Goal: Obtain resource: Download file/media

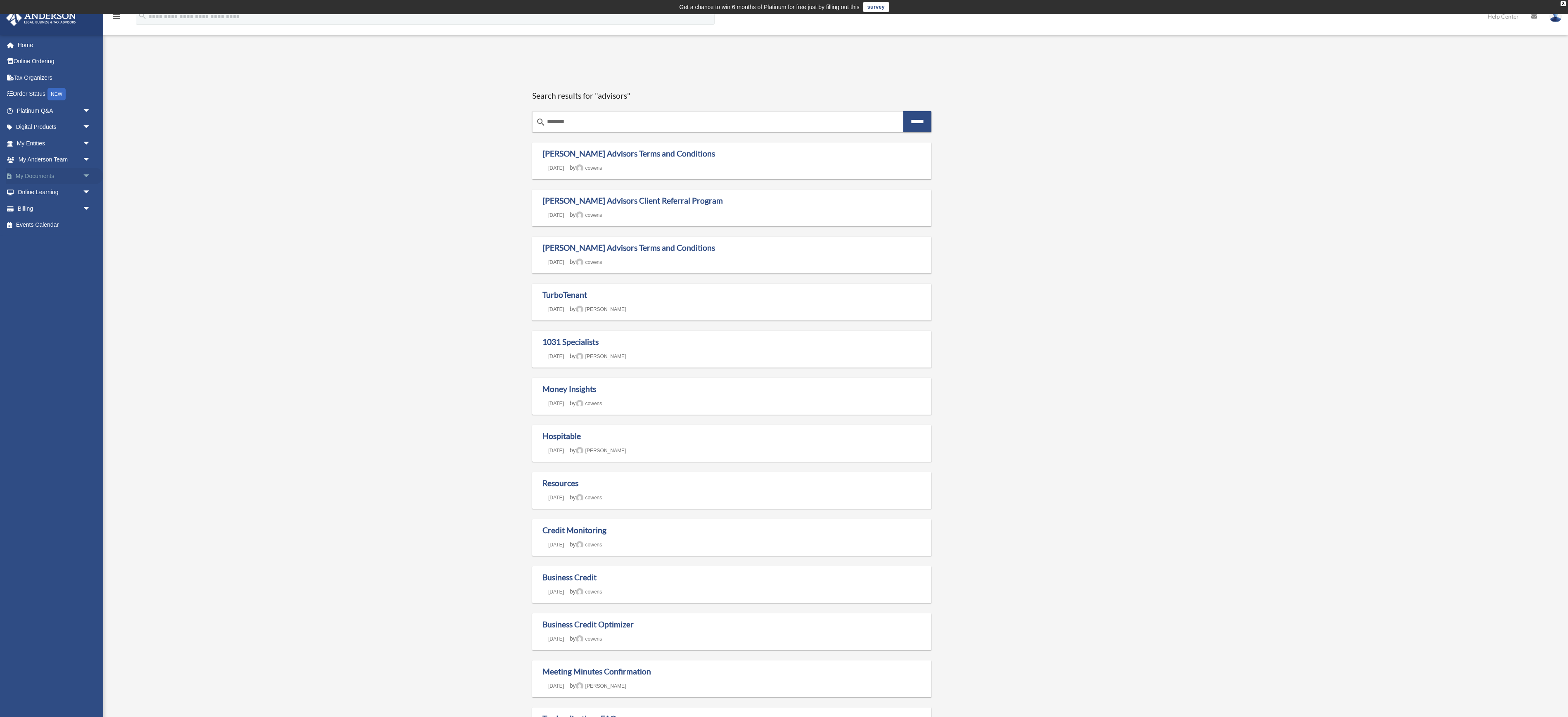
click at [47, 184] on link "My Documents arrow_drop_down" at bounding box center [54, 175] width 97 height 17
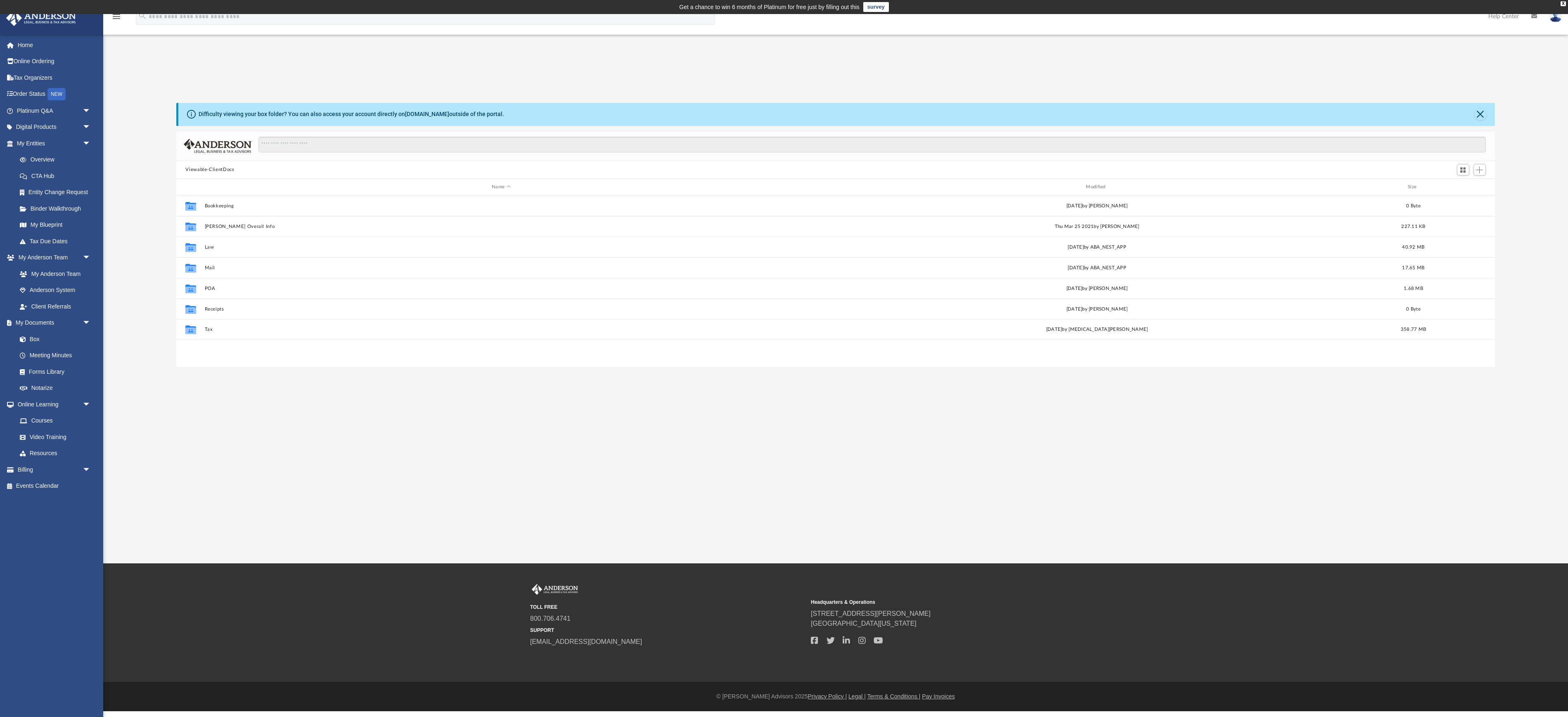
scroll to position [246, 1318]
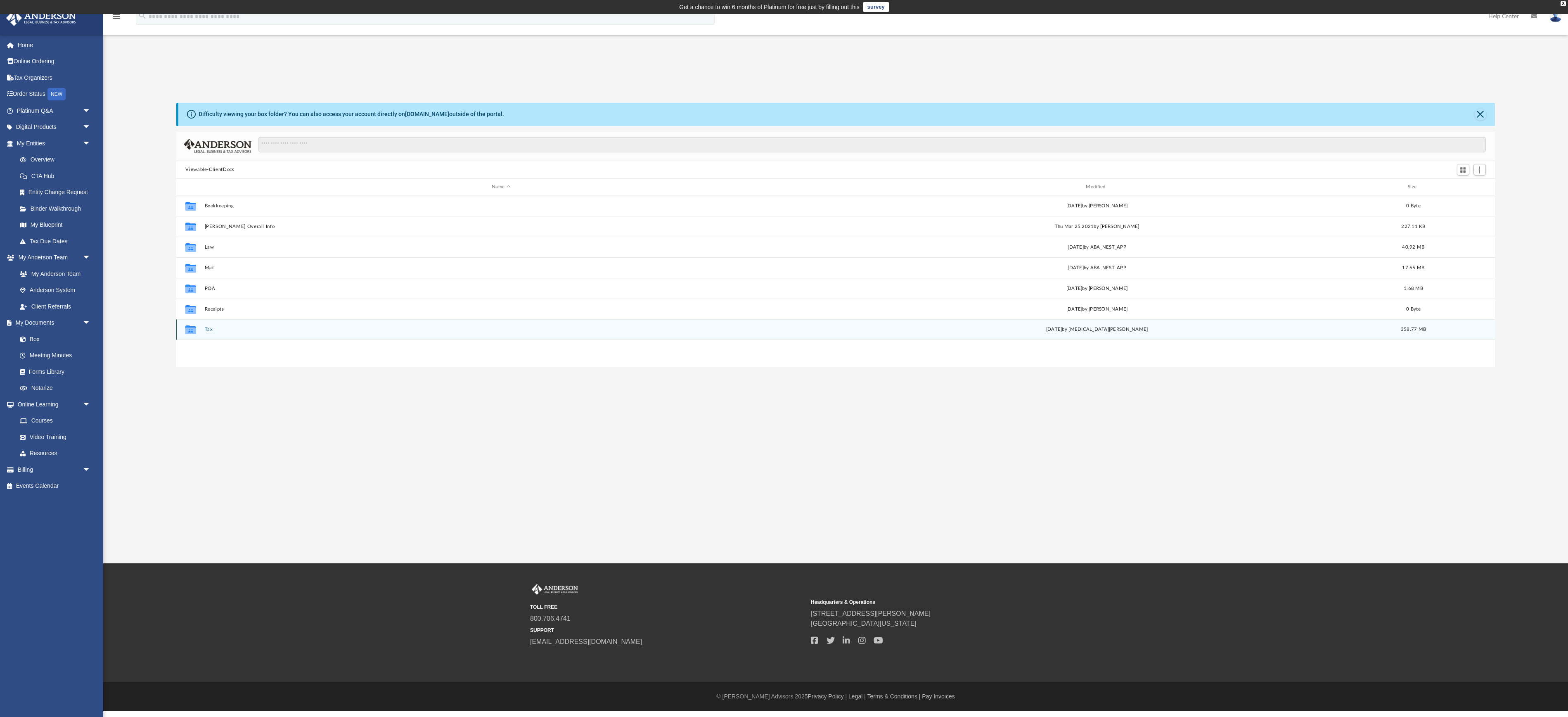
click at [196, 334] on icon "grid" at bounding box center [190, 330] width 10 height 9
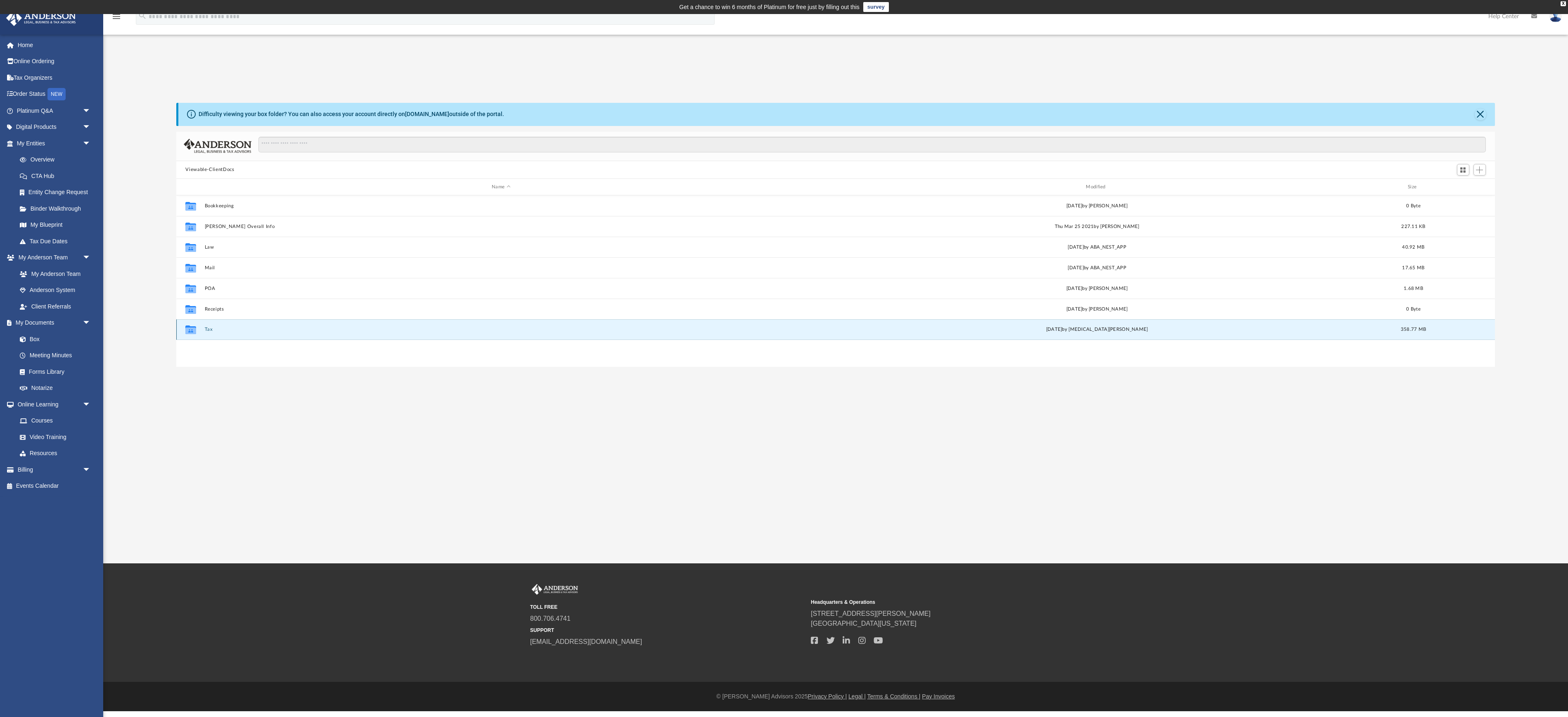
click at [213, 332] on button "Tax" at bounding box center [501, 329] width 593 height 6
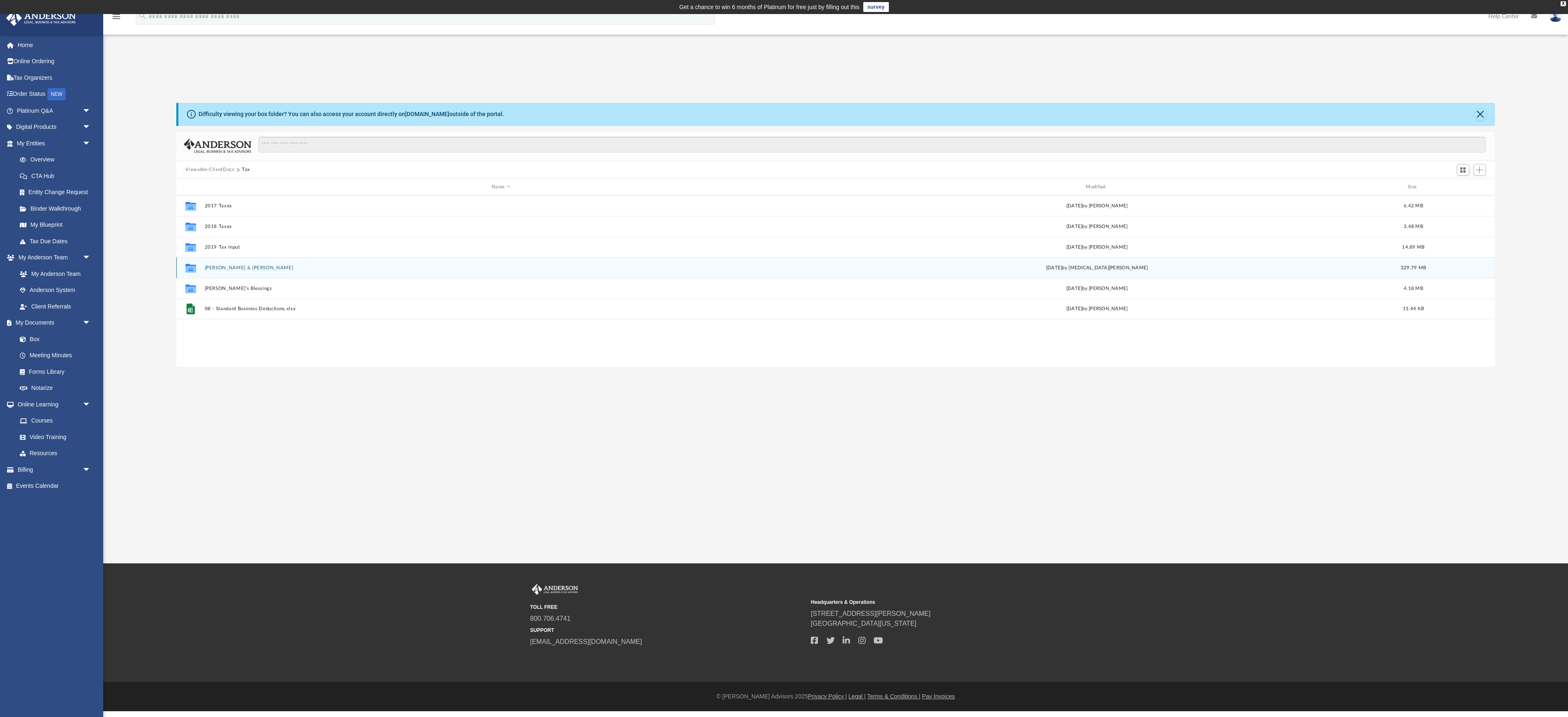
click at [232, 270] on button "[PERSON_NAME] & [PERSON_NAME]" at bounding box center [501, 268] width 593 height 6
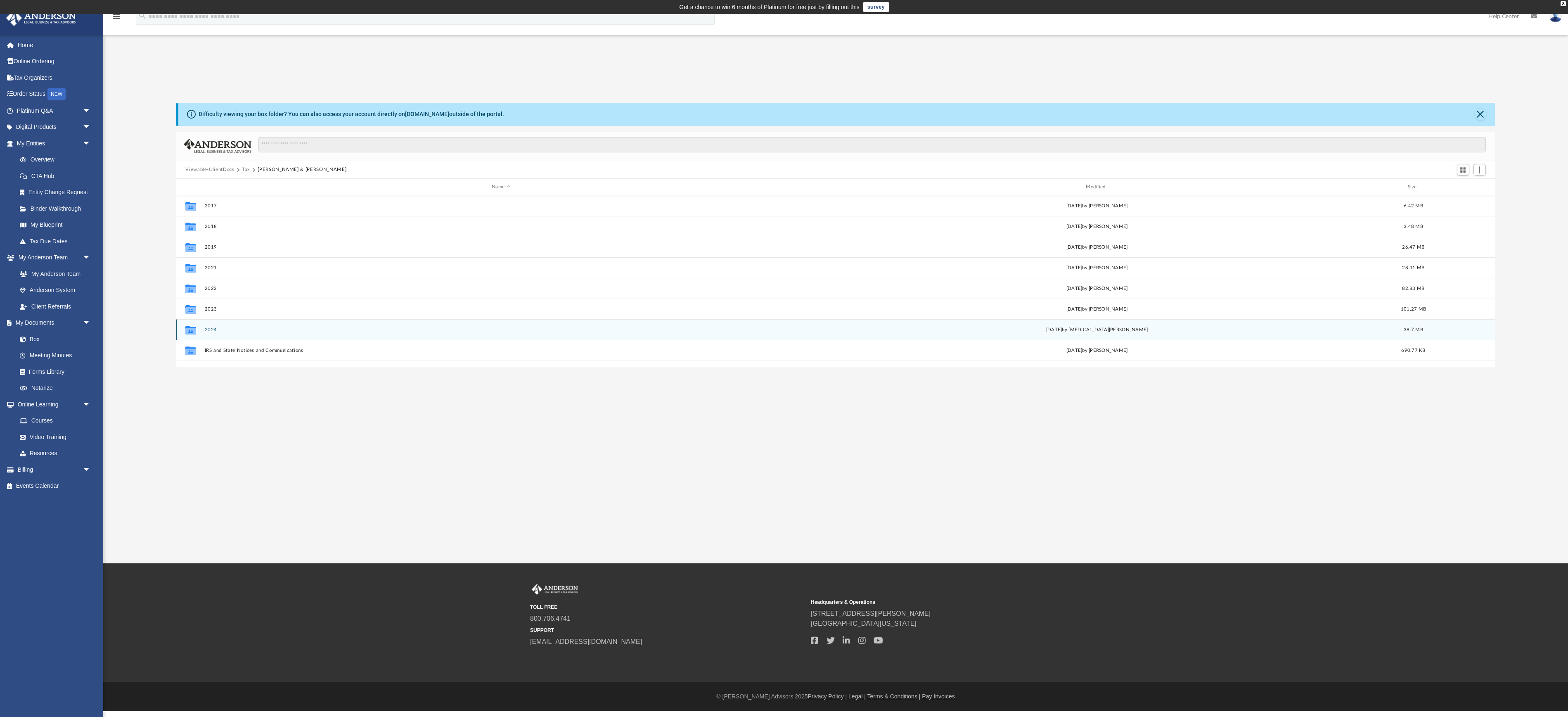
click at [218, 332] on button "2024" at bounding box center [501, 329] width 593 height 6
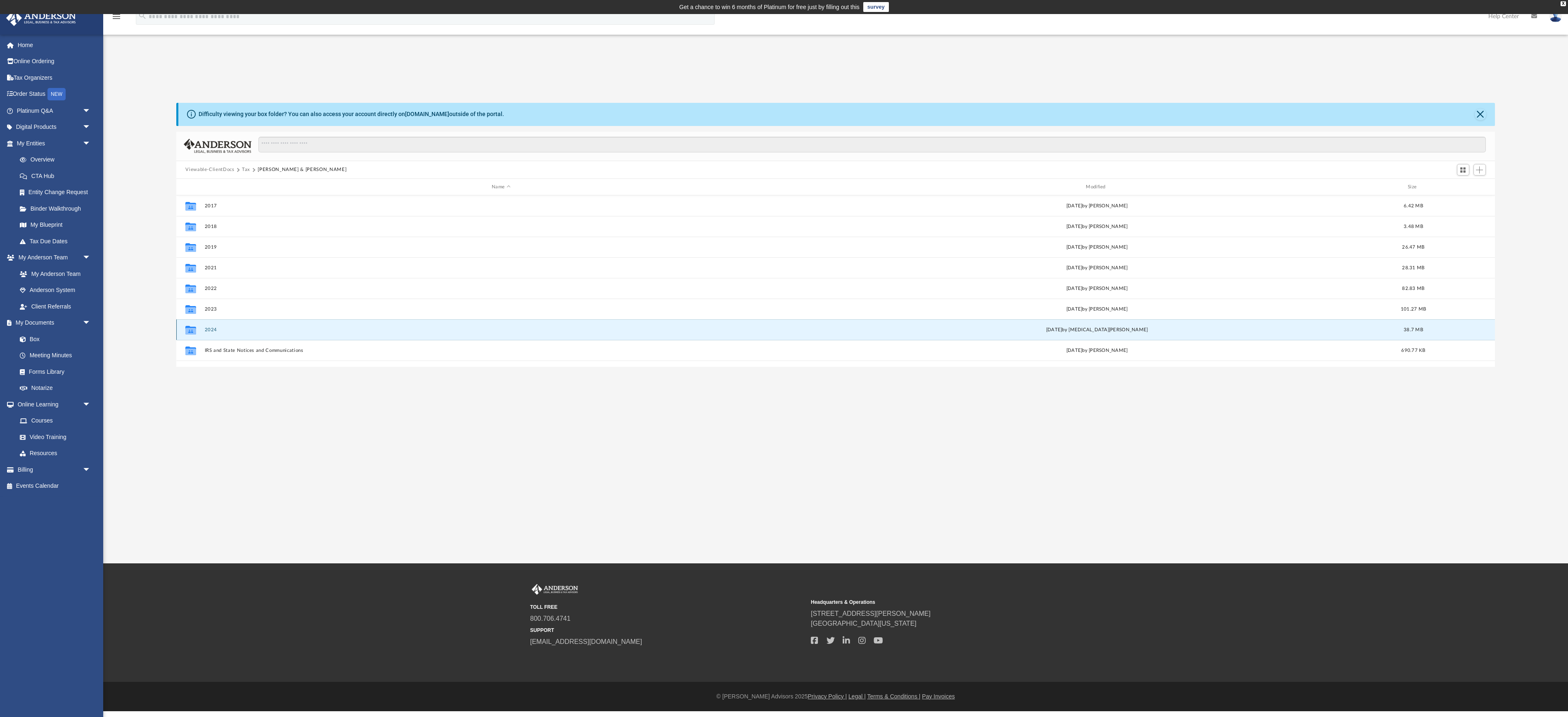
click at [218, 332] on button "2024" at bounding box center [501, 329] width 593 height 6
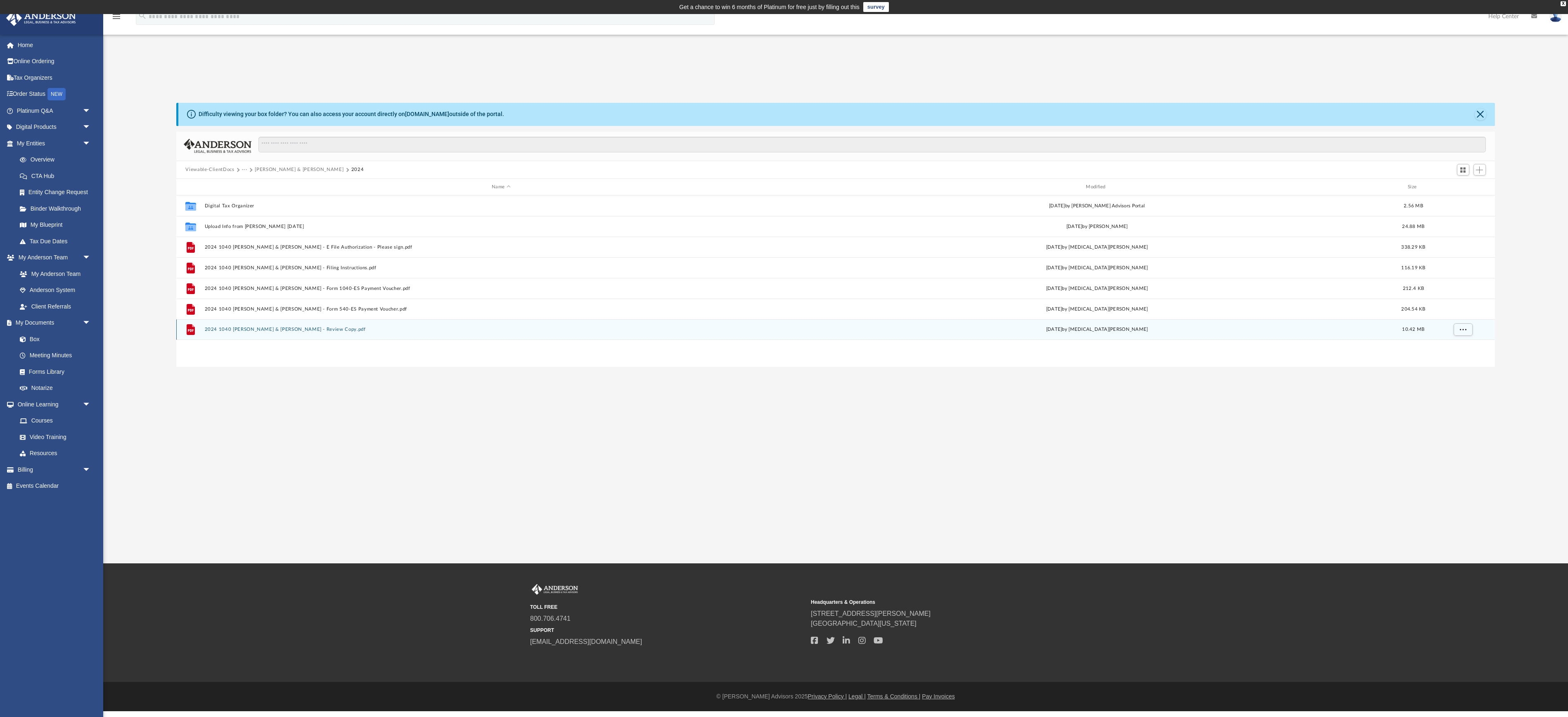
click at [356, 332] on button "2024 1040 [PERSON_NAME] & [PERSON_NAME] - Review Copy.pdf" at bounding box center [501, 329] width 593 height 6
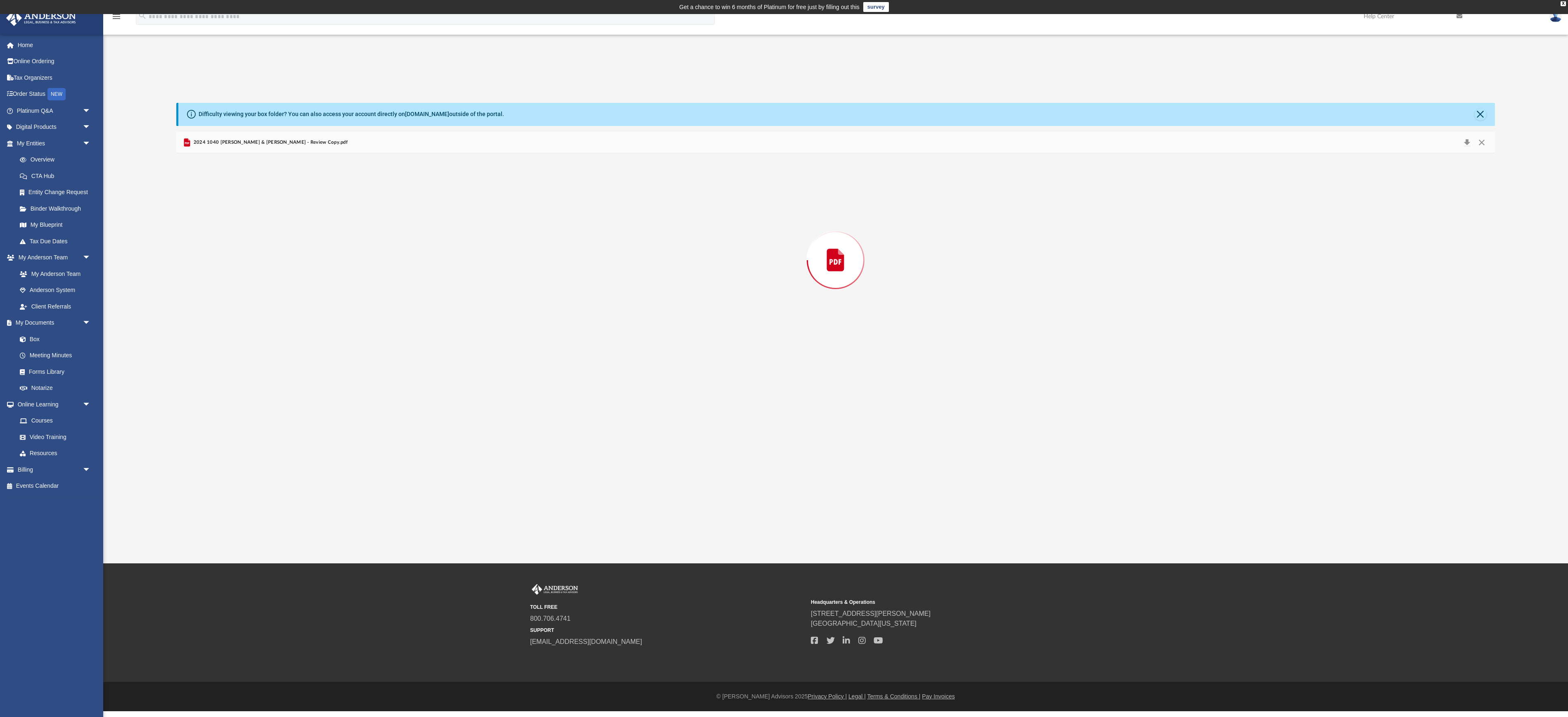
click at [356, 353] on div "Preview" at bounding box center [835, 260] width 1318 height 213
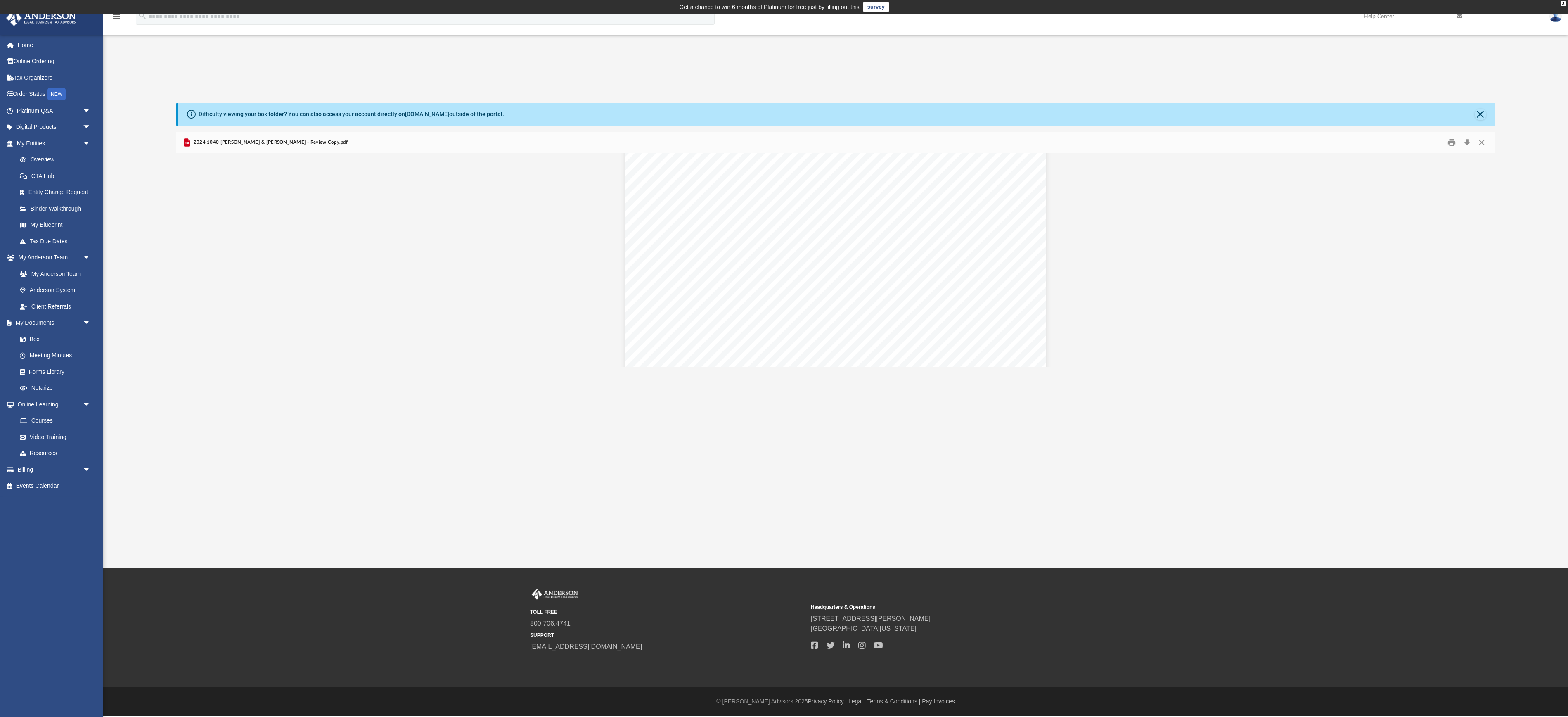
scroll to position [12904, 0]
click at [899, 356] on button "File preview" at bounding box center [897, 347] width 18 height 18
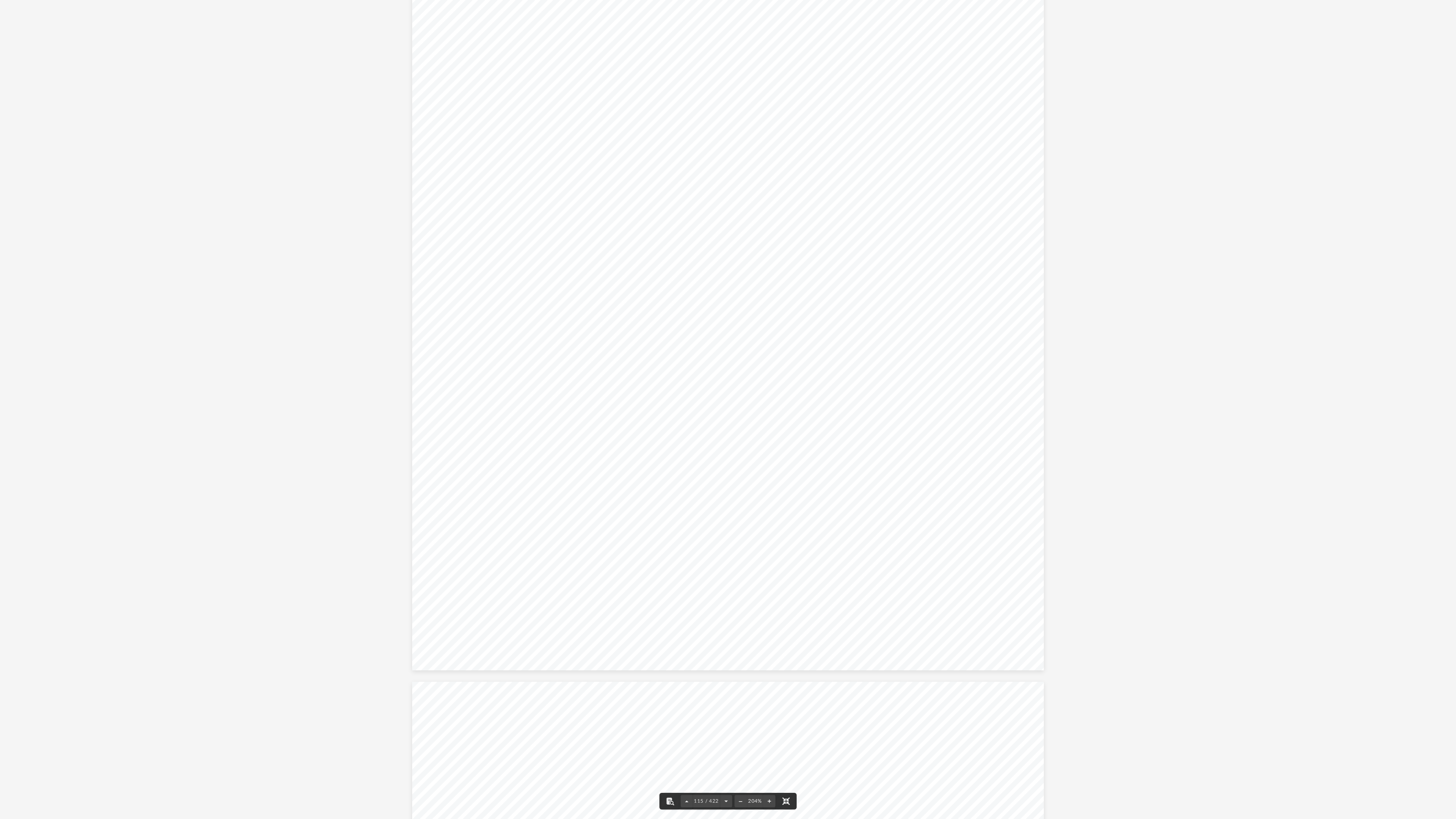
scroll to position [94602, 0]
click at [815, 568] on div "419911 [DATE] ALTERNATIVE MINIMUM TAX RECONCILIATION REPORT Name(s) Social Secu…" at bounding box center [727, 259] width 631 height 817
click at [749, 529] on span "of line 4 or line 8. If line 3 includes any CRD, see instructions" at bounding box center [645, 527] width 221 height 8
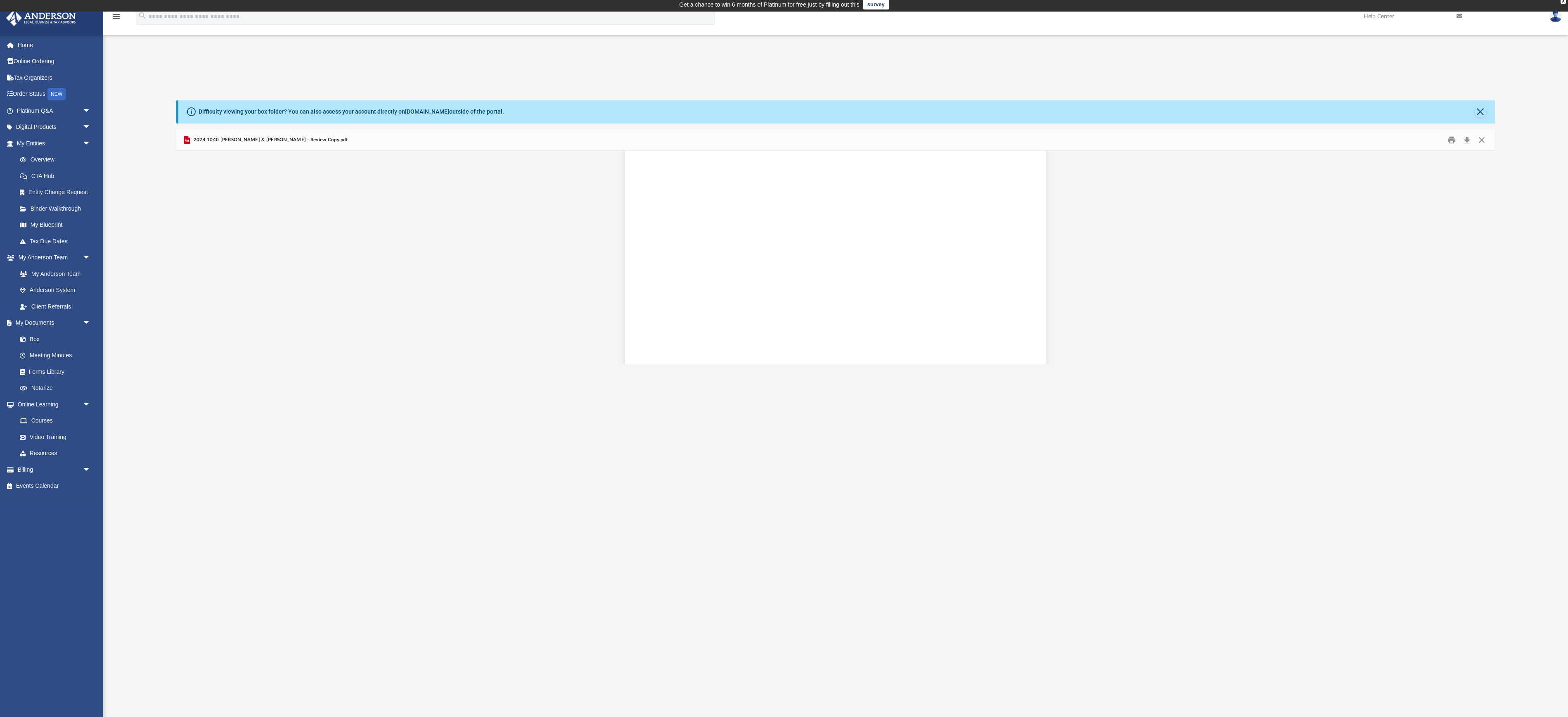
scroll to position [79703, 0]
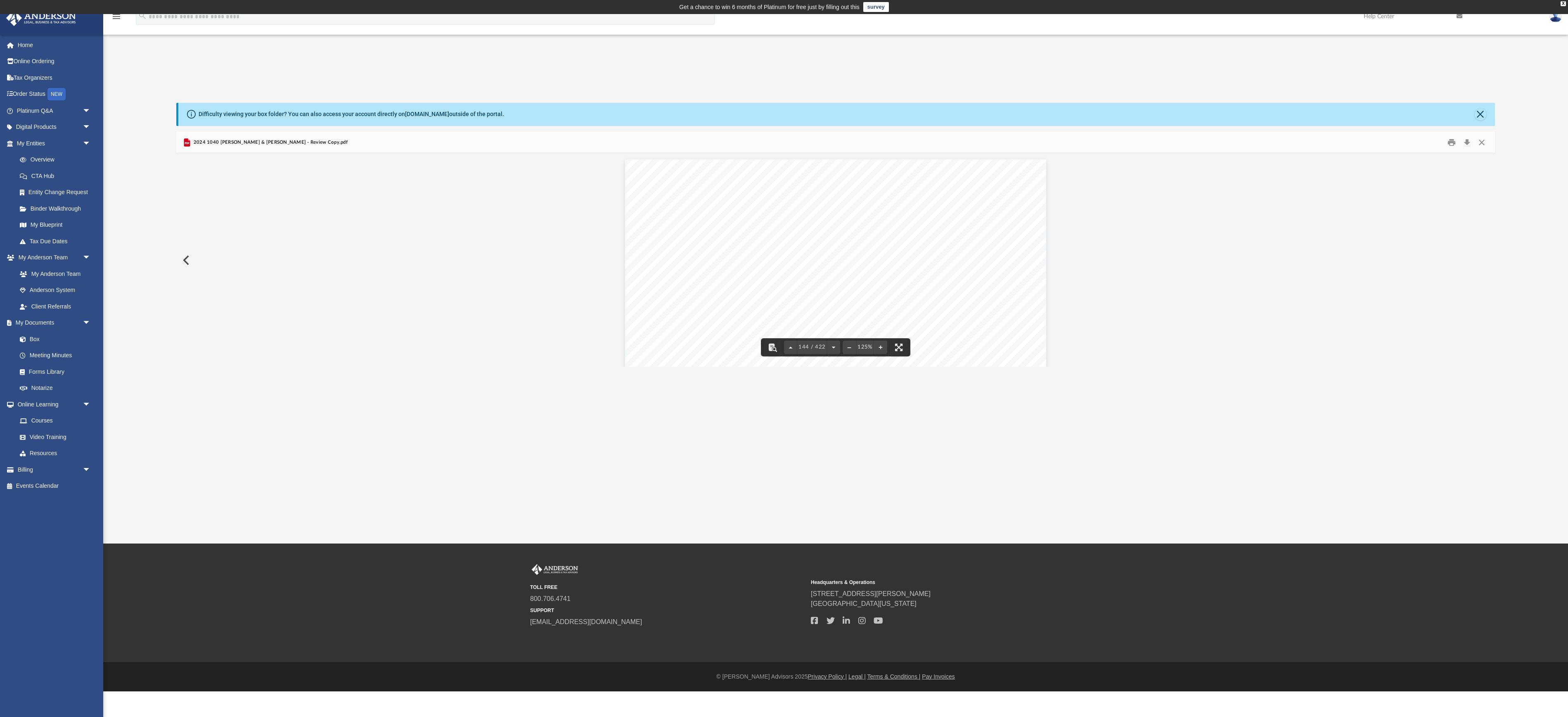
click at [902, 356] on div "144 / 422 125%" at bounding box center [835, 347] width 150 height 18
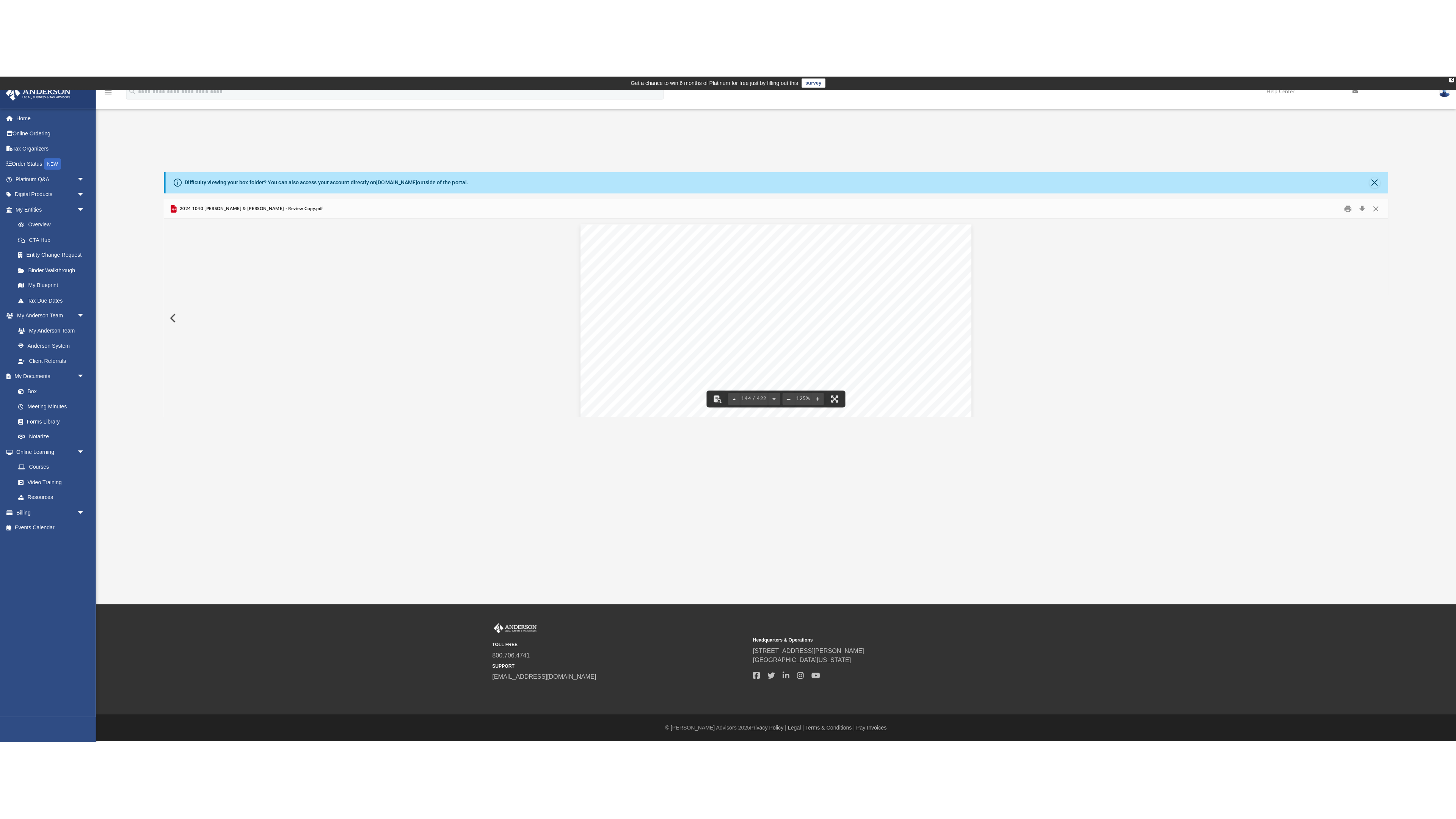
scroll to position [1, 1]
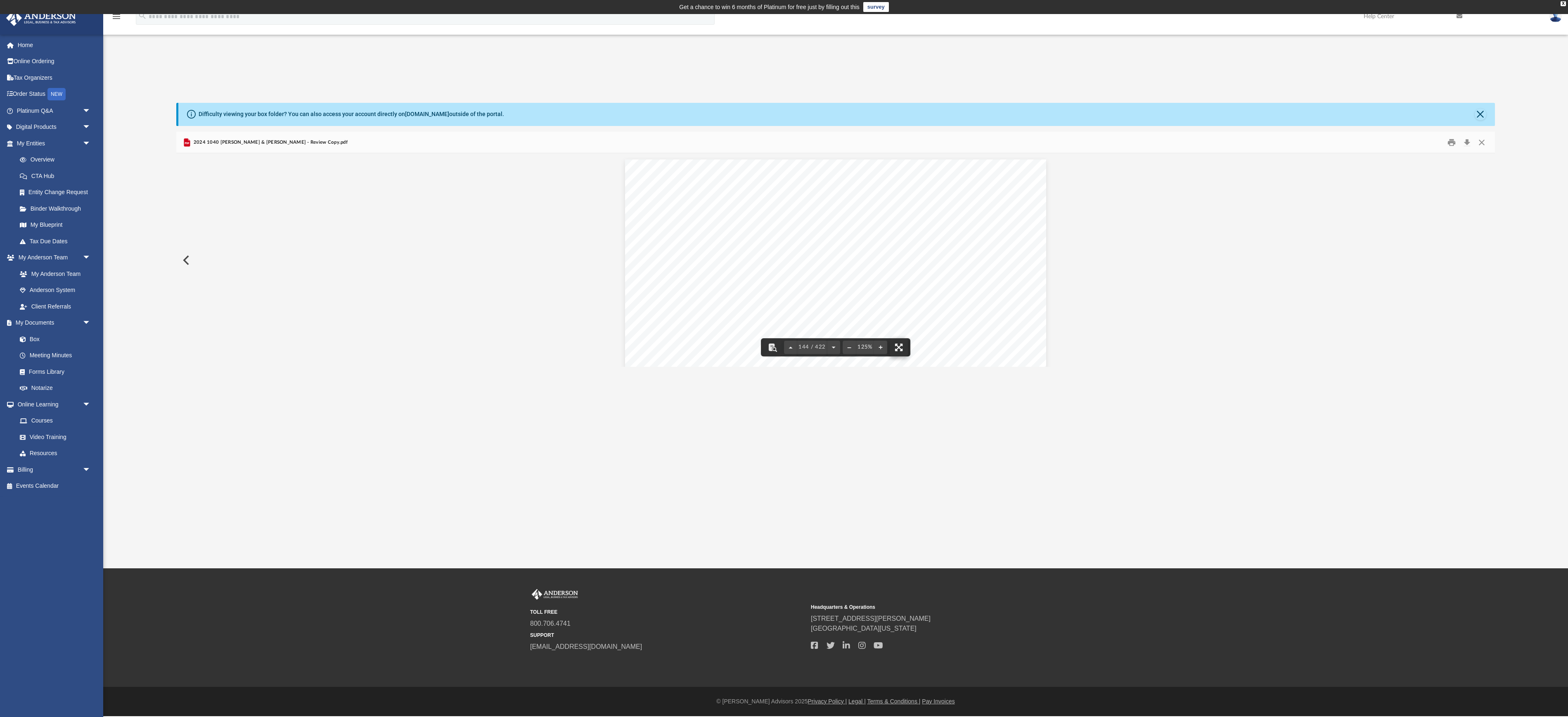
click at [906, 356] on button "File preview" at bounding box center [899, 347] width 18 height 18
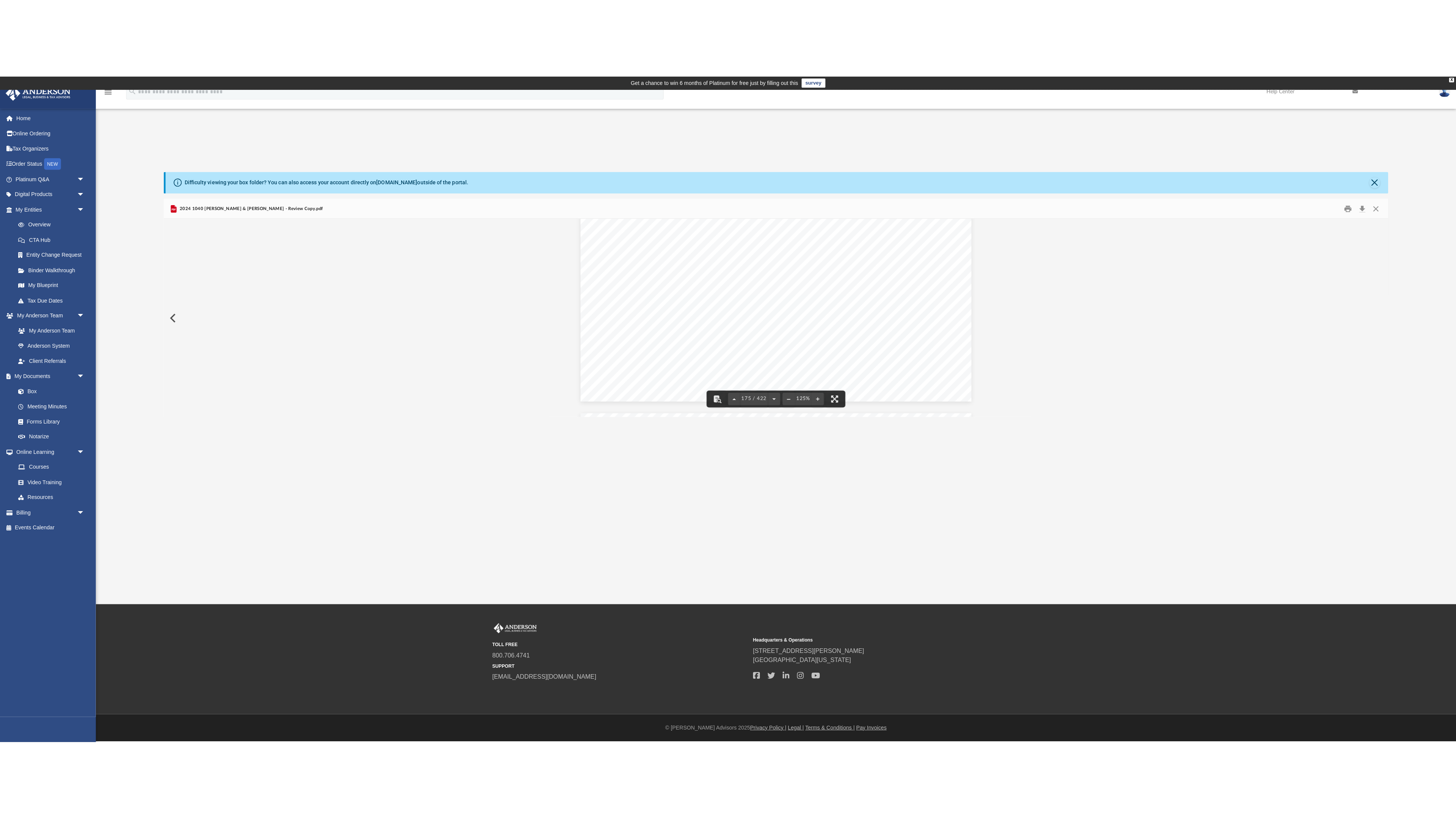
scroll to position [89367, 0]
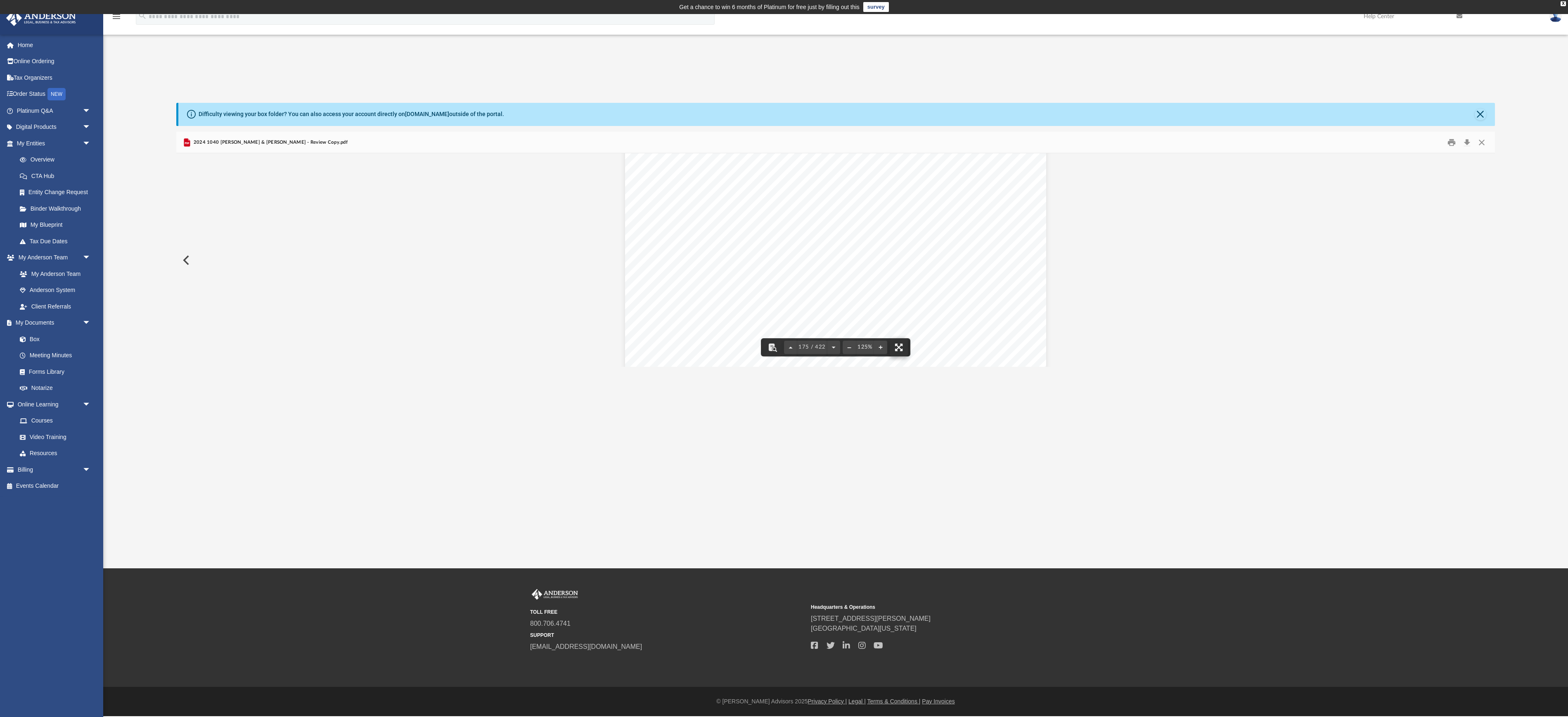
click at [908, 356] on button "File preview" at bounding box center [899, 347] width 18 height 18
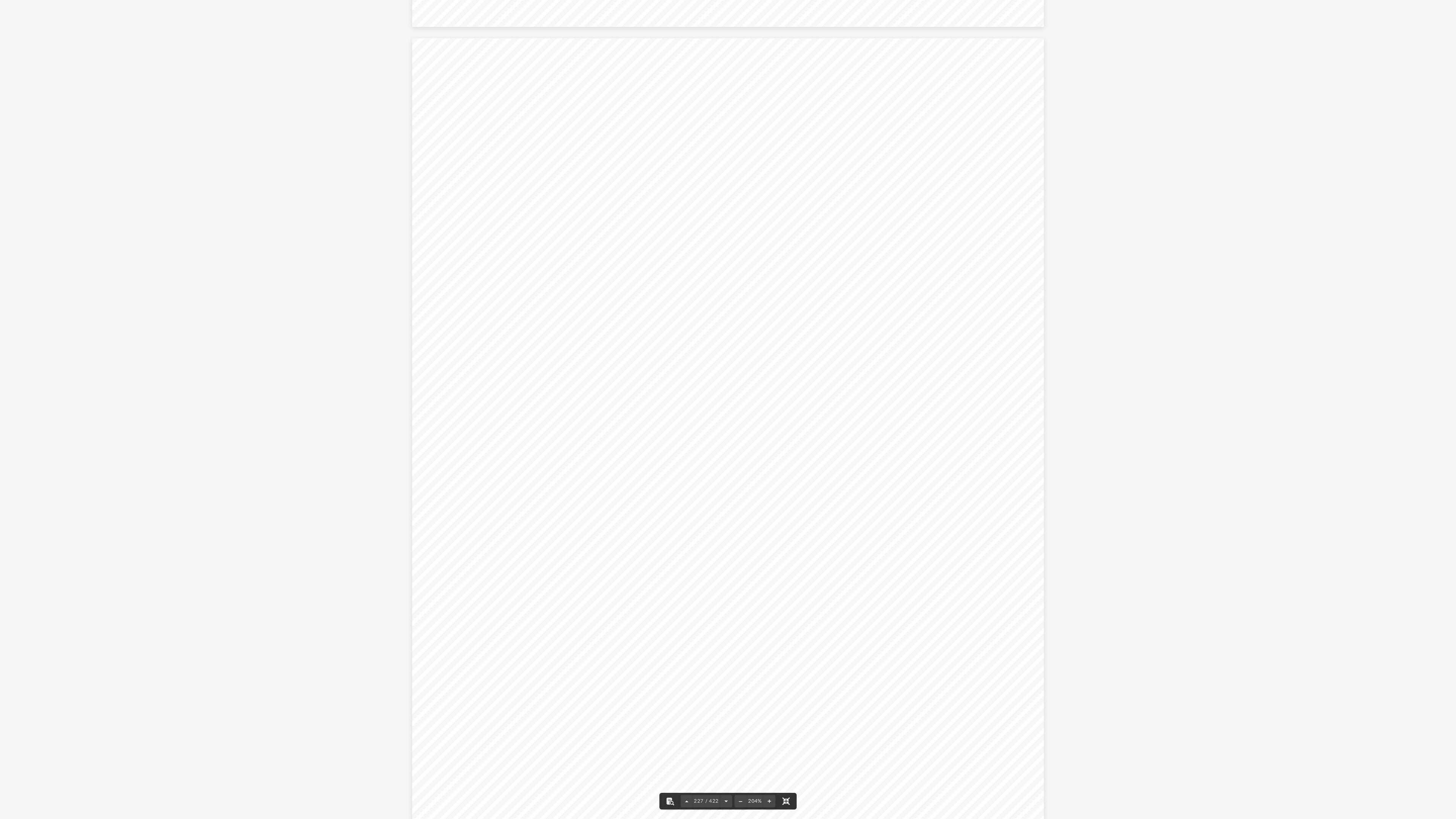
scroll to position [187206, 0]
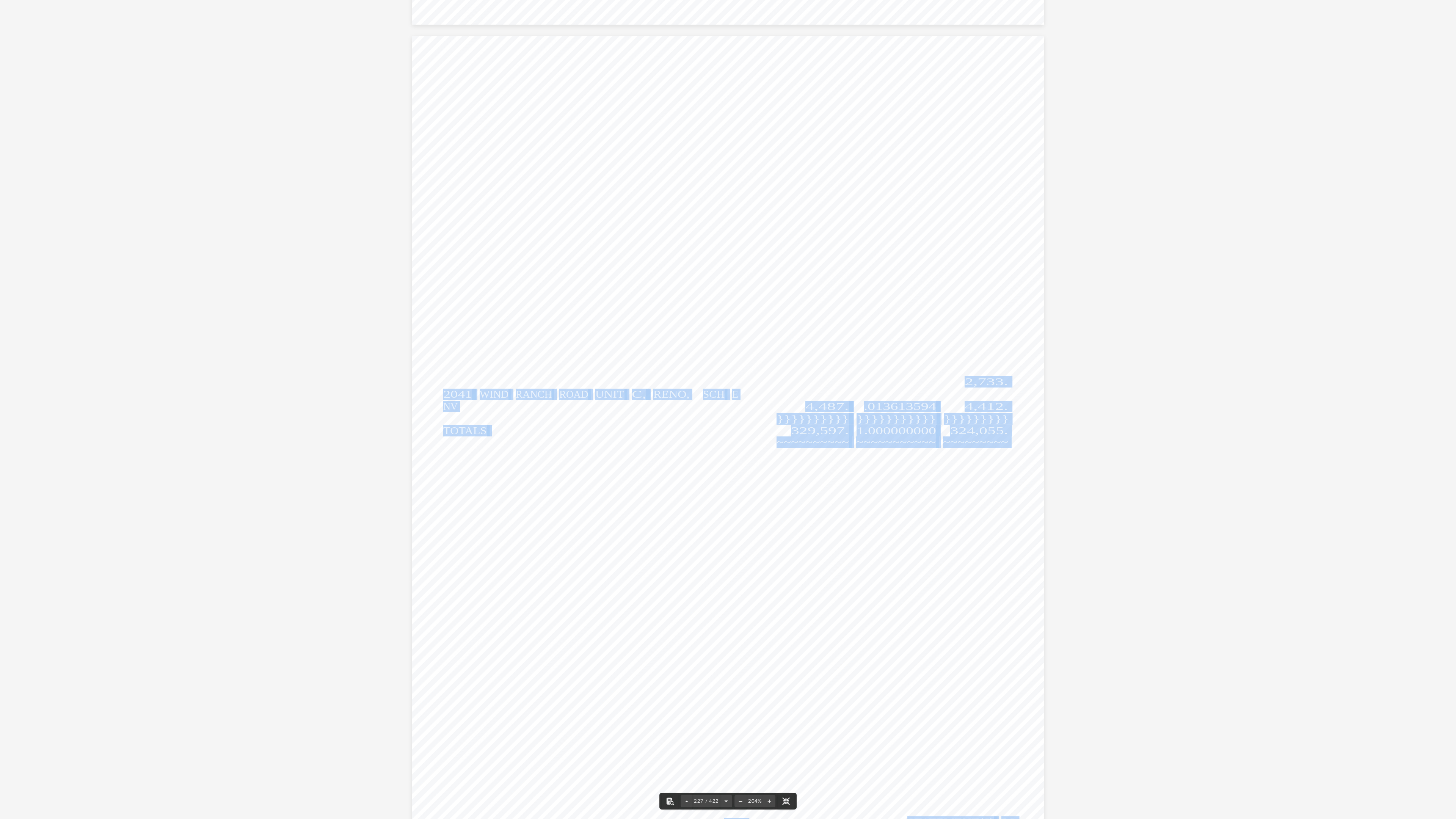
drag, startPoint x: 938, startPoint y: 376, endPoint x: 850, endPoint y: 474, distance: 131.7
click at [934, 381] on div "REVIEW COPY }}}}}}}}}}}}}}}}}}}}}}}}} }}}}}}}}}}} [PERSON_NAME] & [PERSON_NAME]…" at bounding box center [727, 445] width 631 height 817
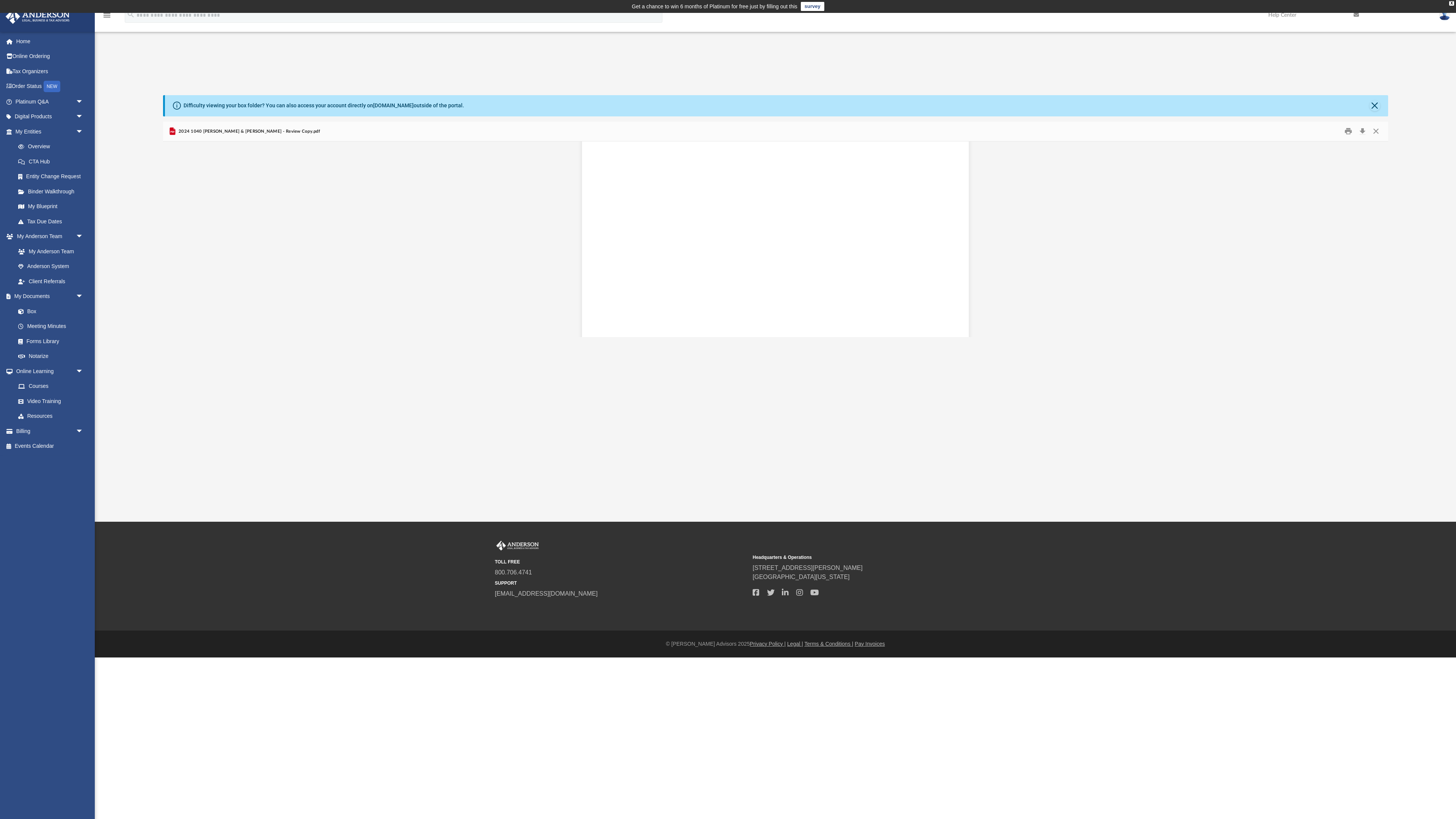
scroll to position [118243, 0]
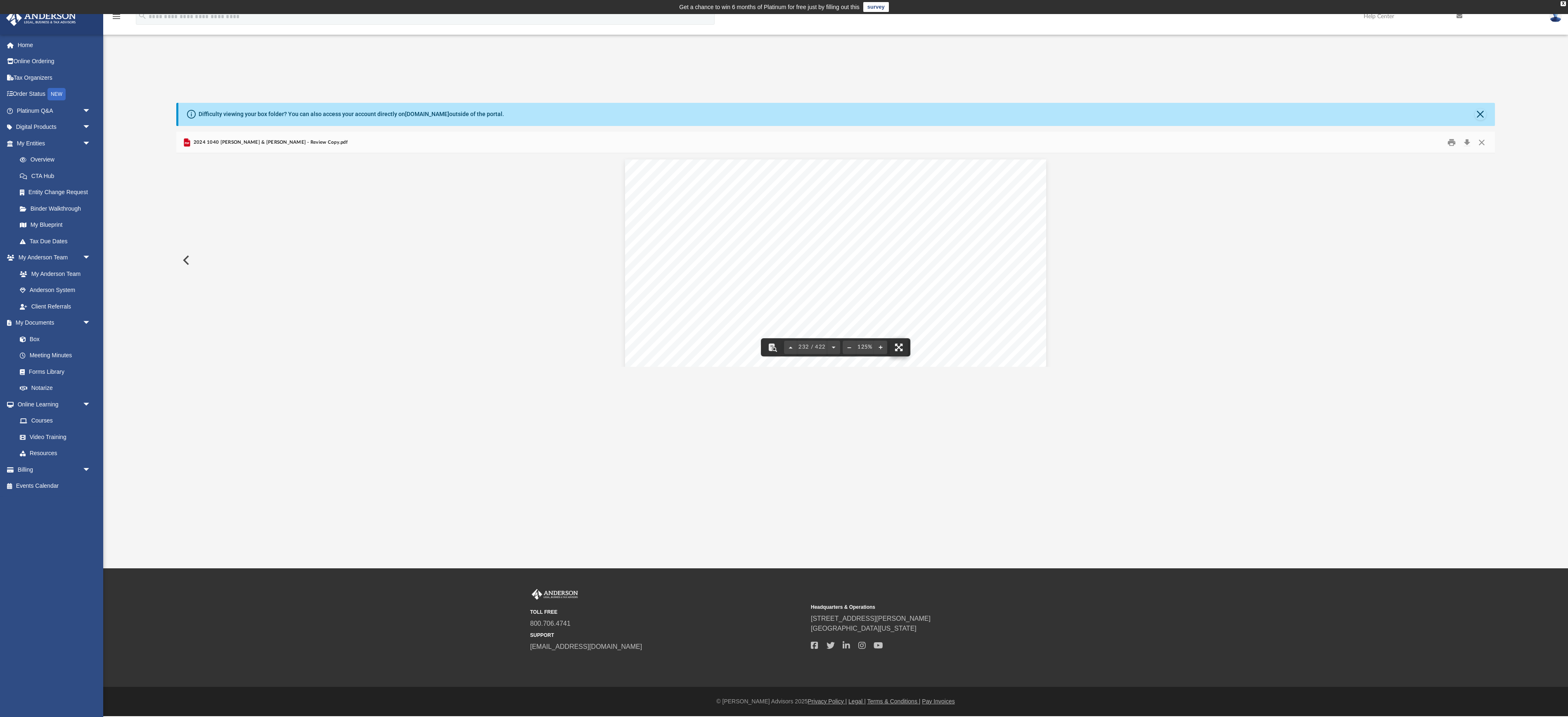
click at [901, 356] on button "File preview" at bounding box center [899, 347] width 18 height 18
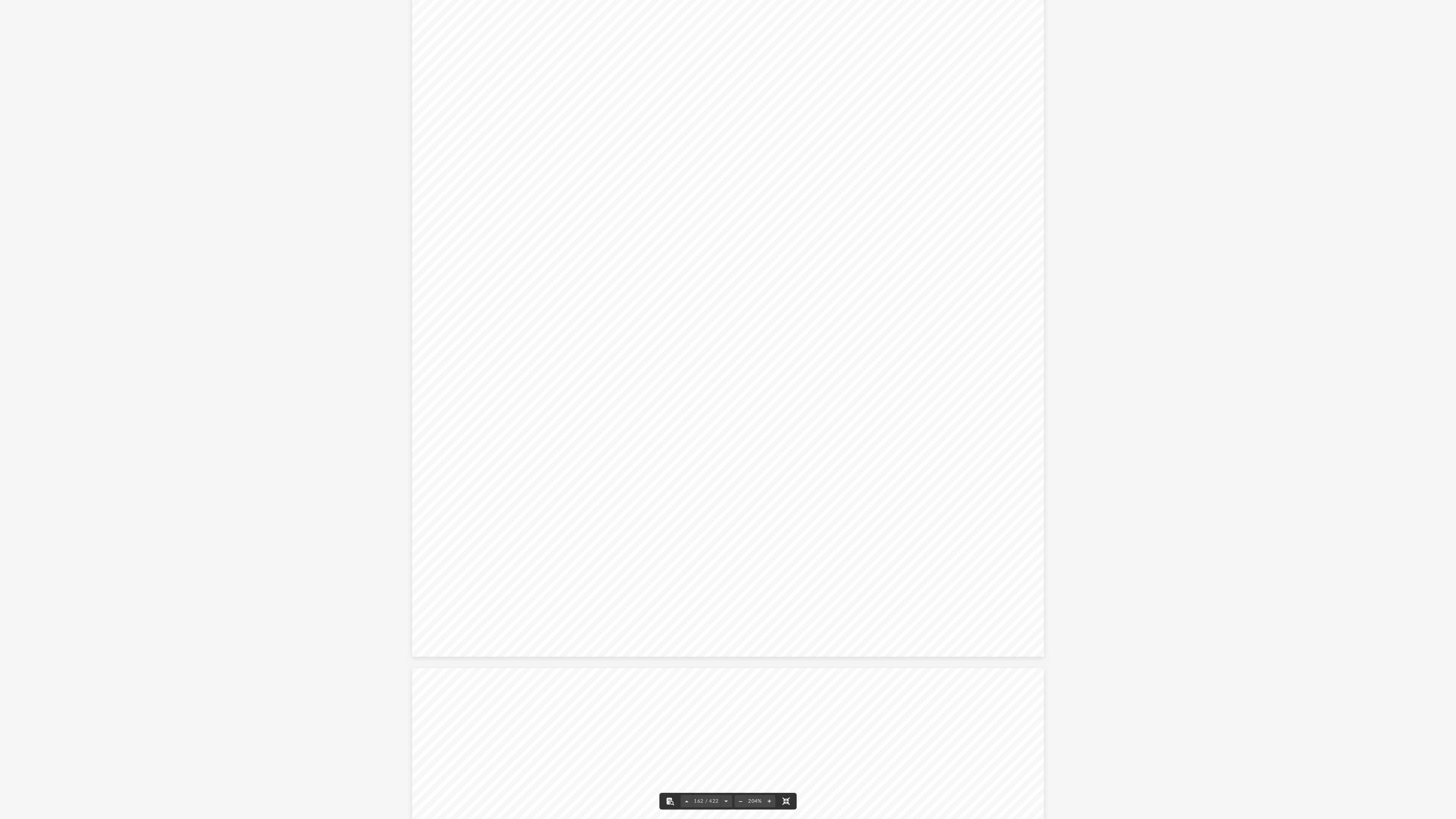
scroll to position [131874, 0]
drag, startPoint x: 1111, startPoint y: 406, endPoint x: 1030, endPoint y: 431, distance: 84.8
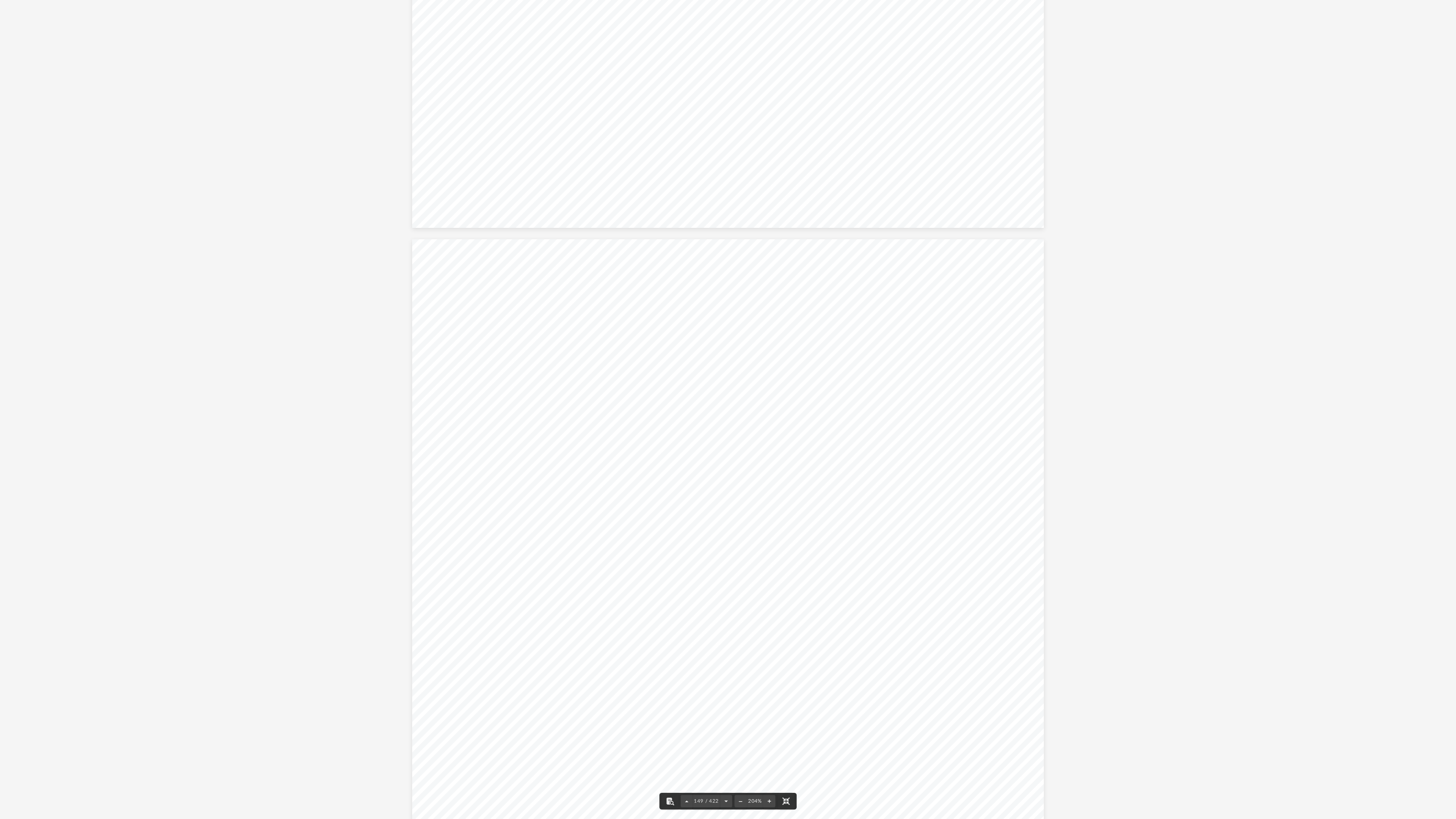
scroll to position [122384, 0]
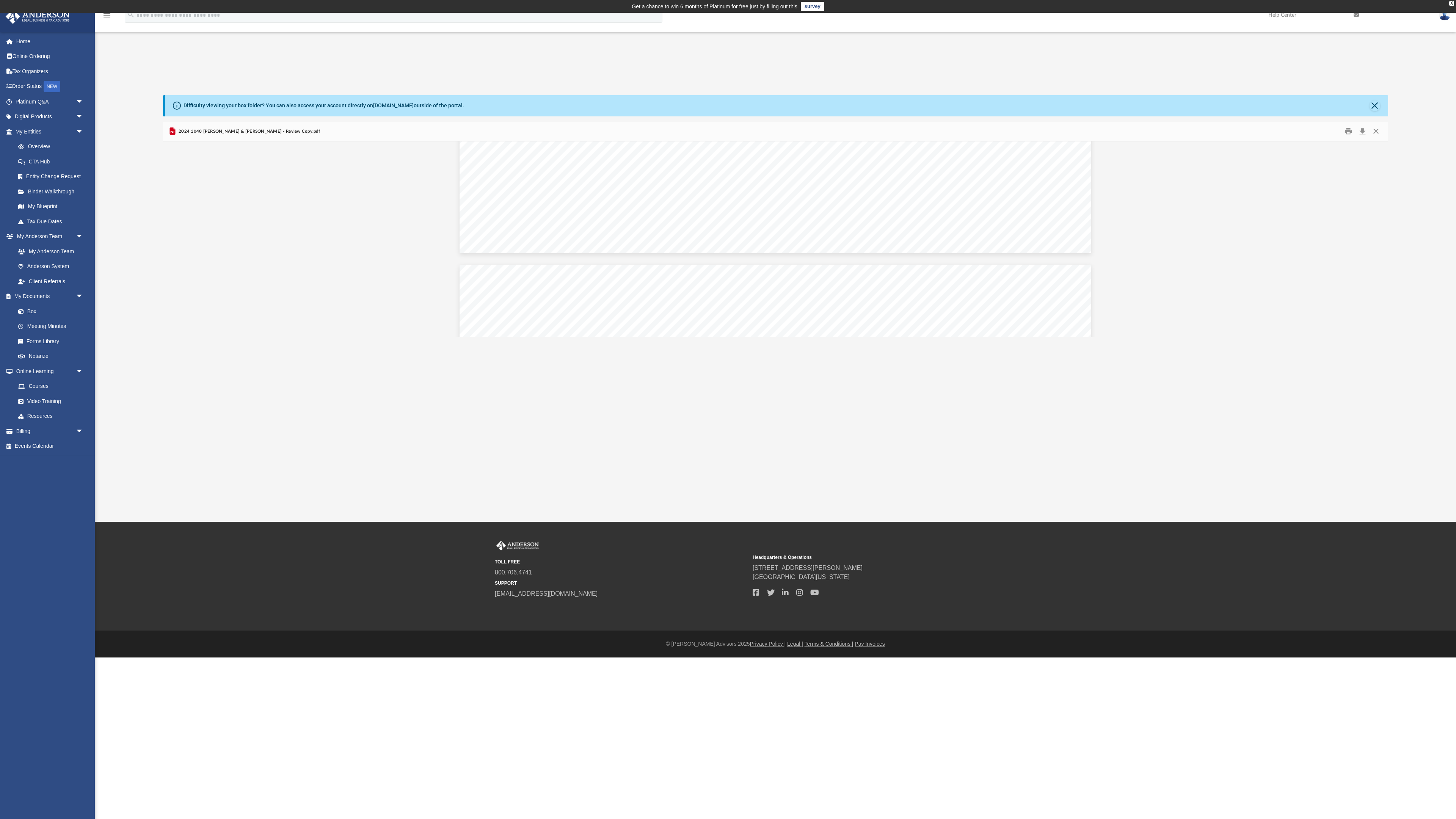
scroll to position [122496, 0]
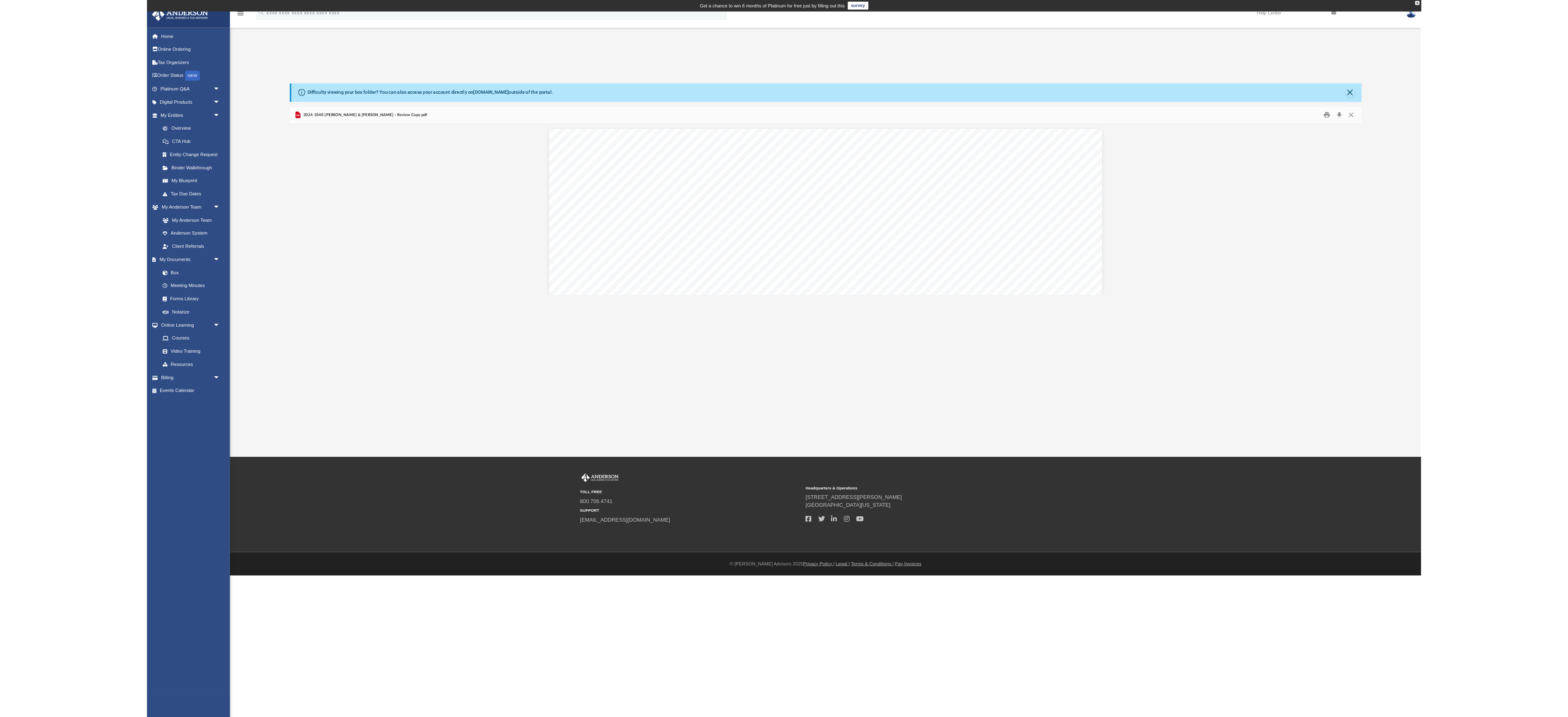
scroll to position [0, 0]
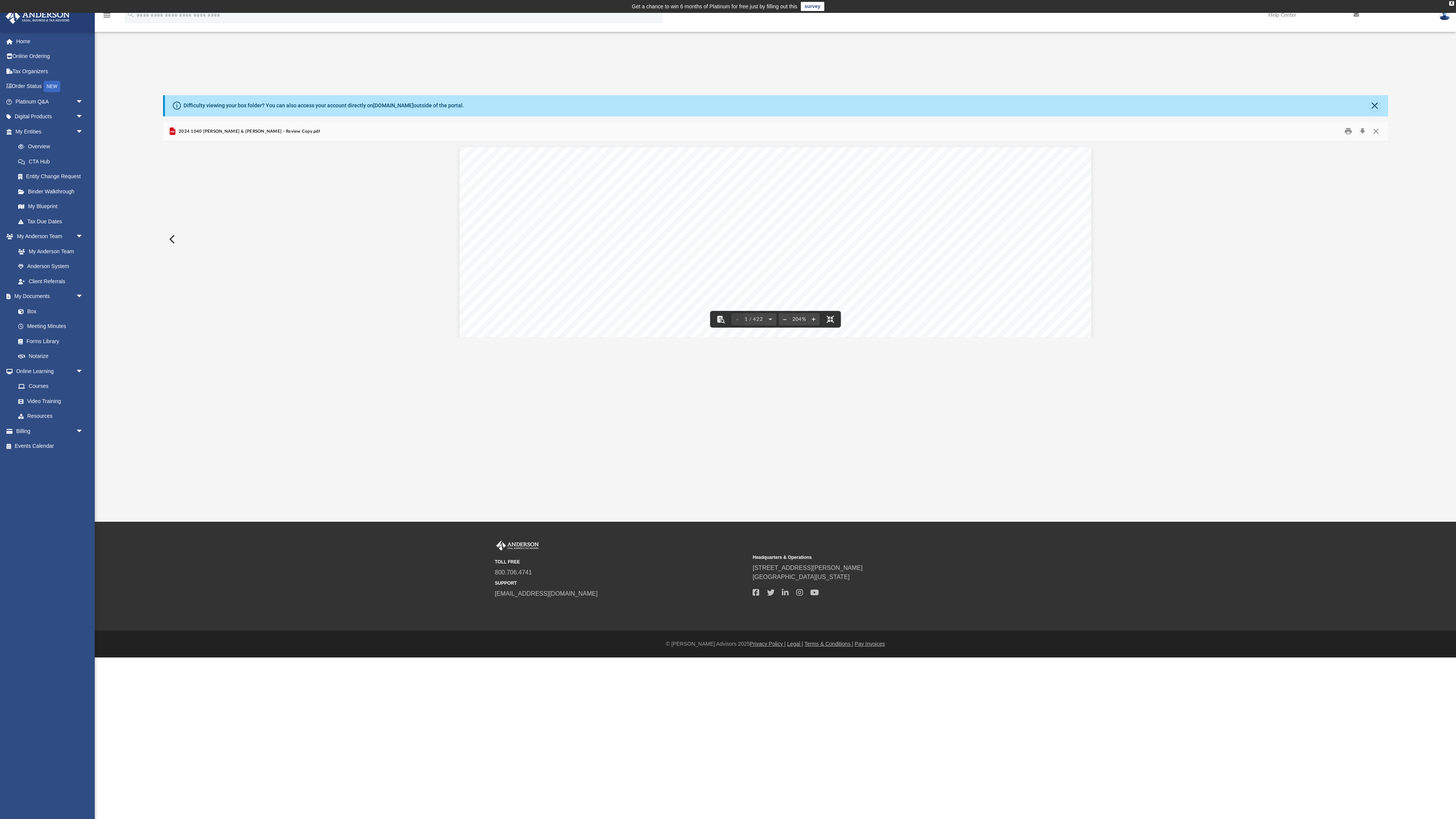
click at [822, 328] on button "File preview" at bounding box center [830, 319] width 17 height 17
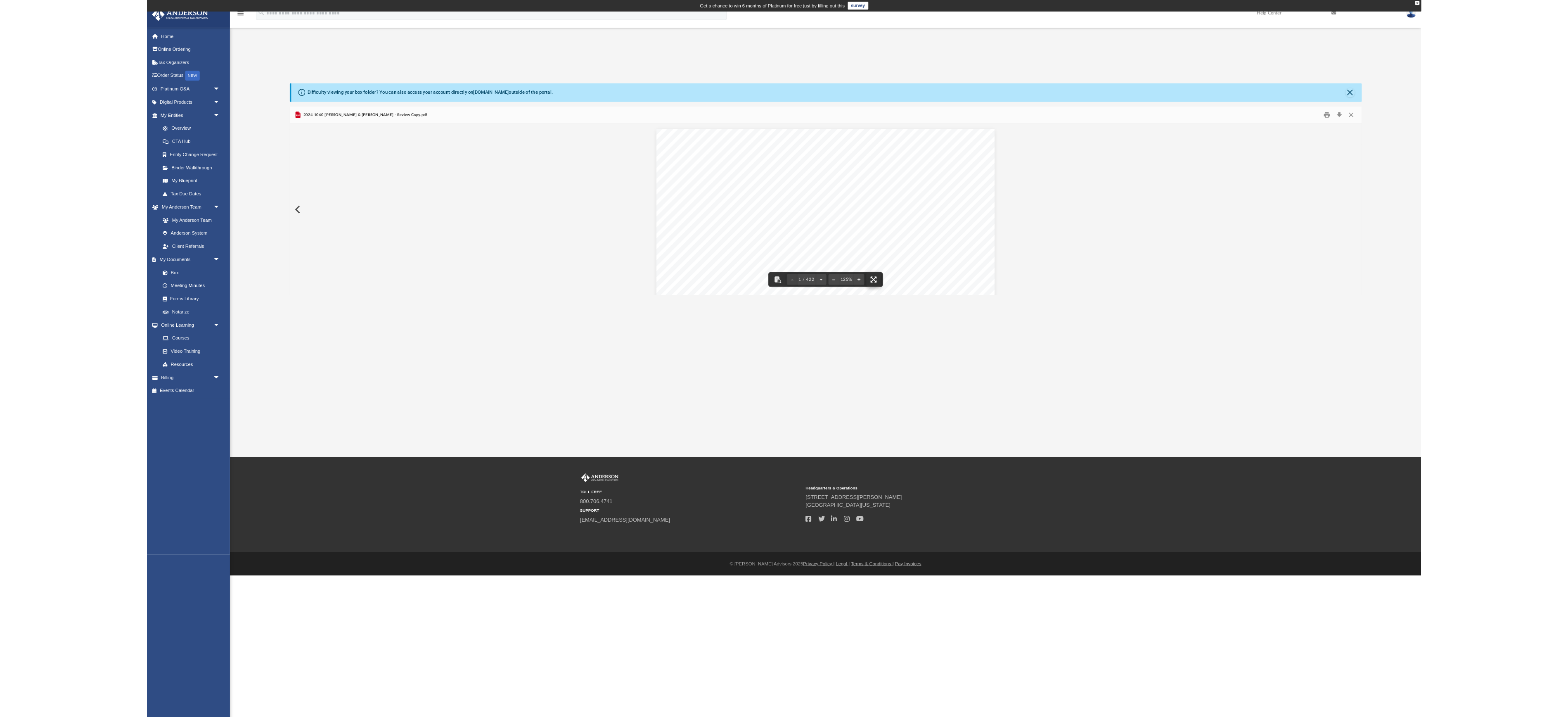
scroll to position [246, 1318]
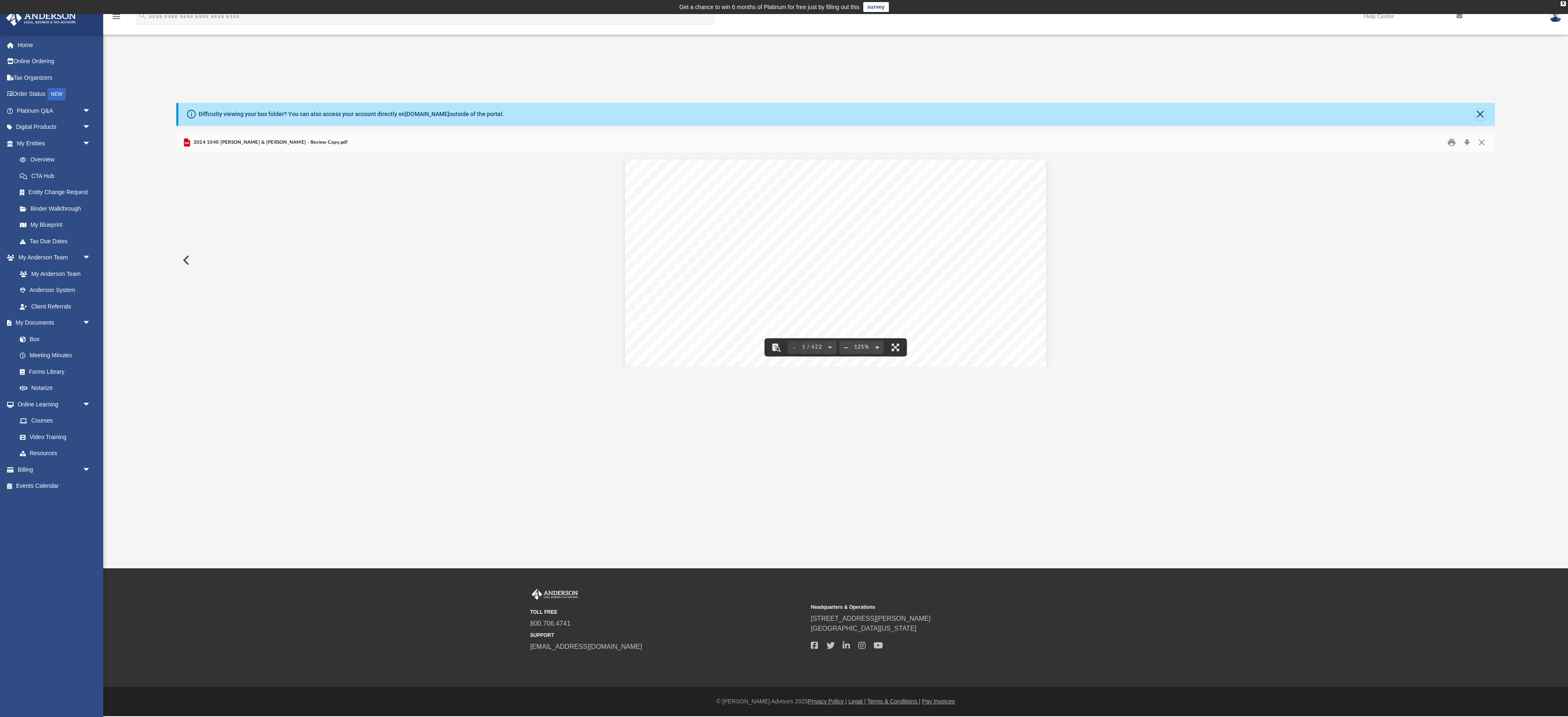
click at [846, 328] on div "426340 04-01-24 REVIEW COPY ANDERSON GLOBAL BUSINESS GROUP, LLC 3225 MCLEOD DRI…" at bounding box center [836, 431] width 421 height 545
click at [1464, 148] on button "Download" at bounding box center [1467, 142] width 15 height 13
